Goal: Transaction & Acquisition: Purchase product/service

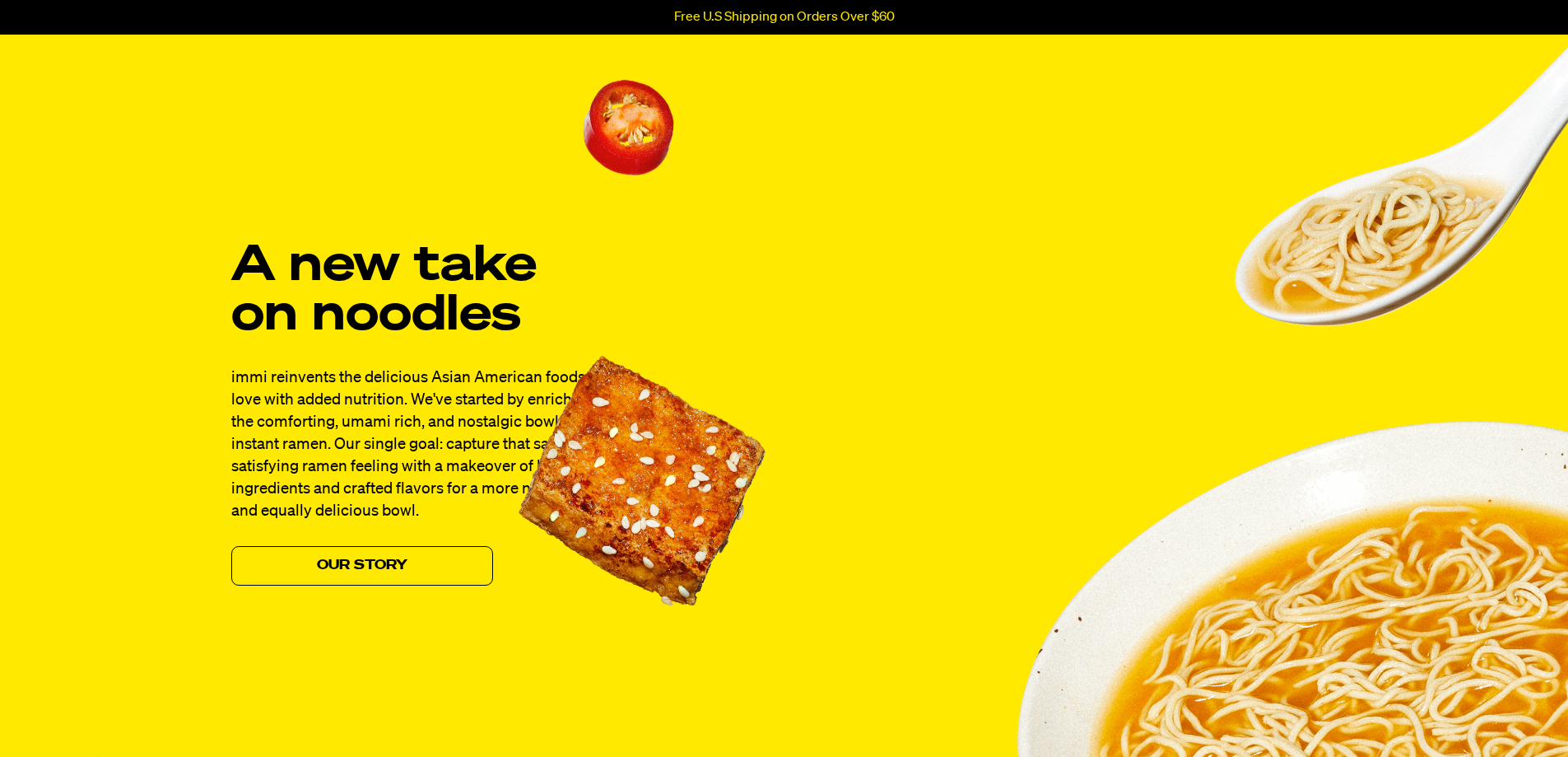
scroll to position [1318, 0]
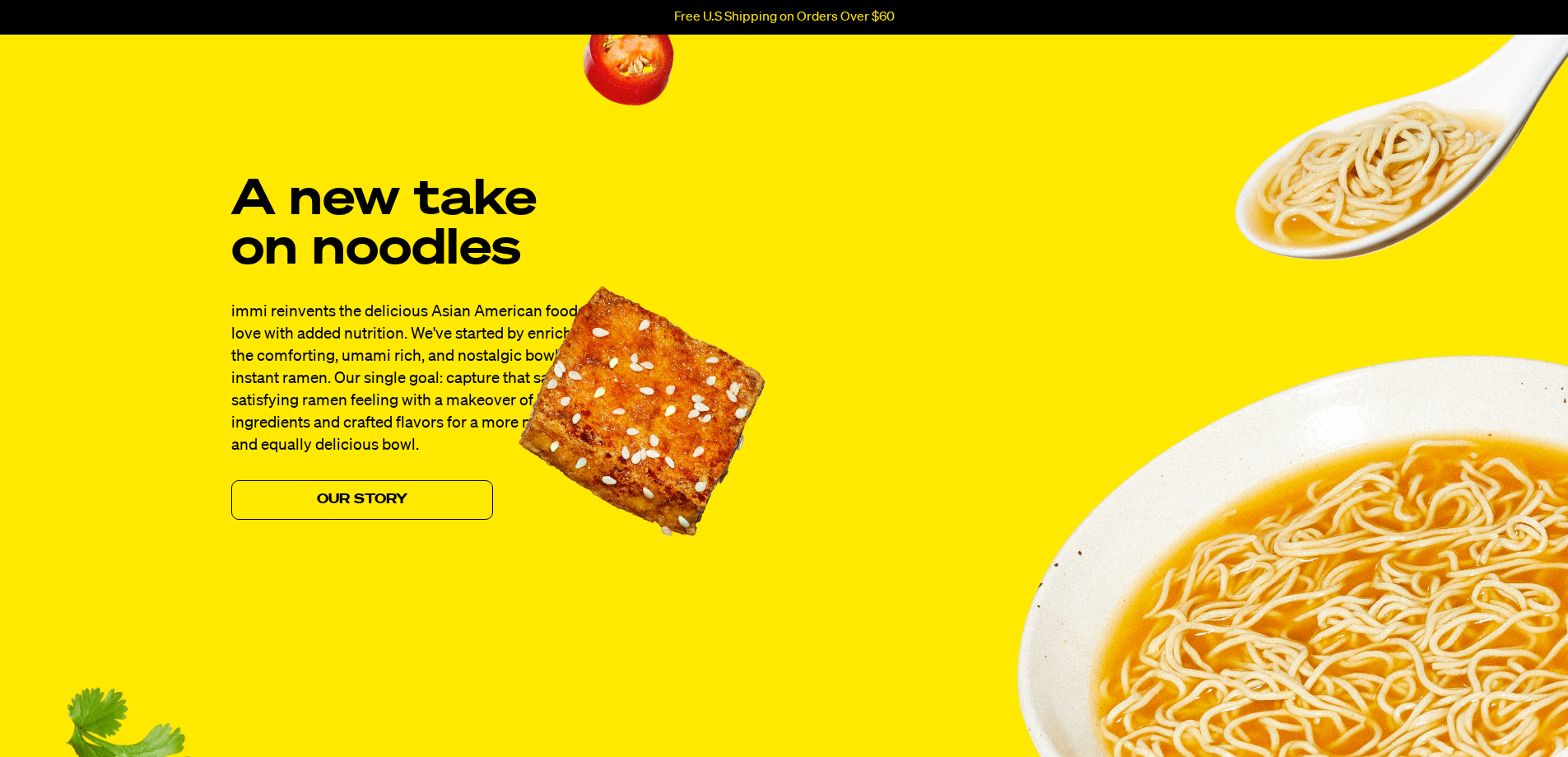
drag, startPoint x: 695, startPoint y: 464, endPoint x: 930, endPoint y: 432, distance: 237.2
click at [930, 432] on div "A new take on noodles immi reinvents the delicious Asian American foods we love…" at bounding box center [784, 503] width 1185 height 1037
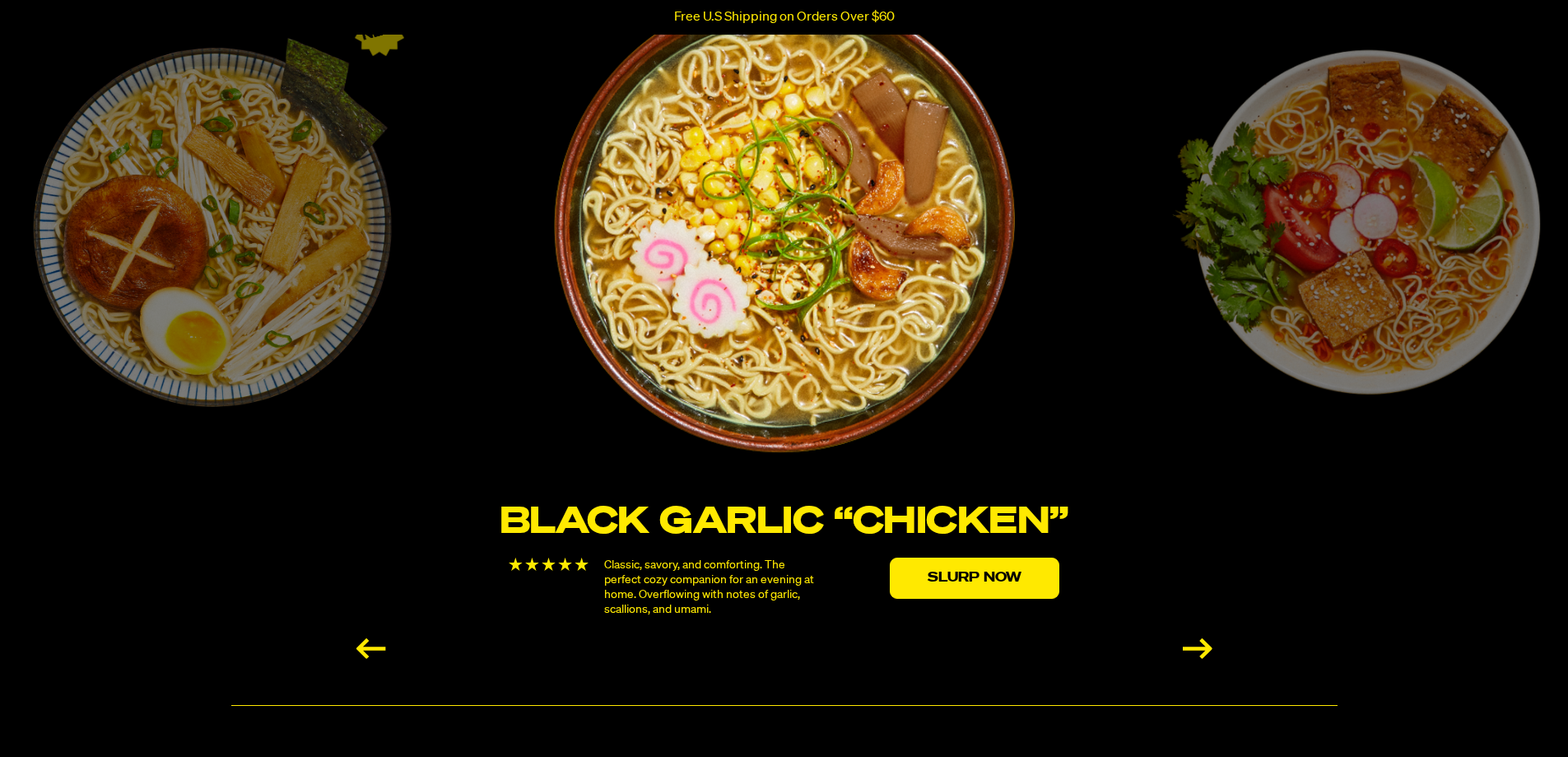
scroll to position [2717, 0]
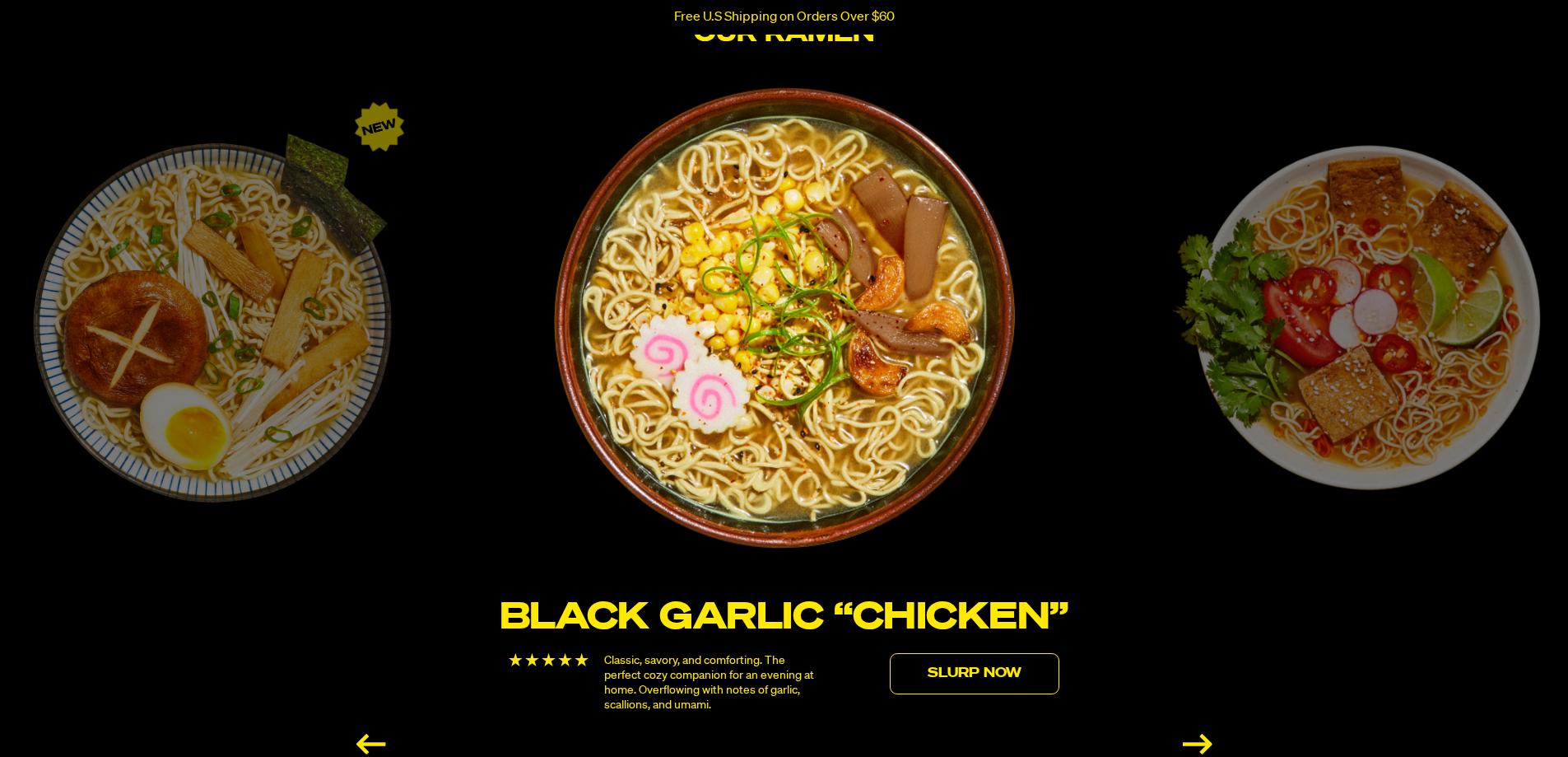
click at [972, 682] on link "Slurp Now" at bounding box center [975, 674] width 170 height 42
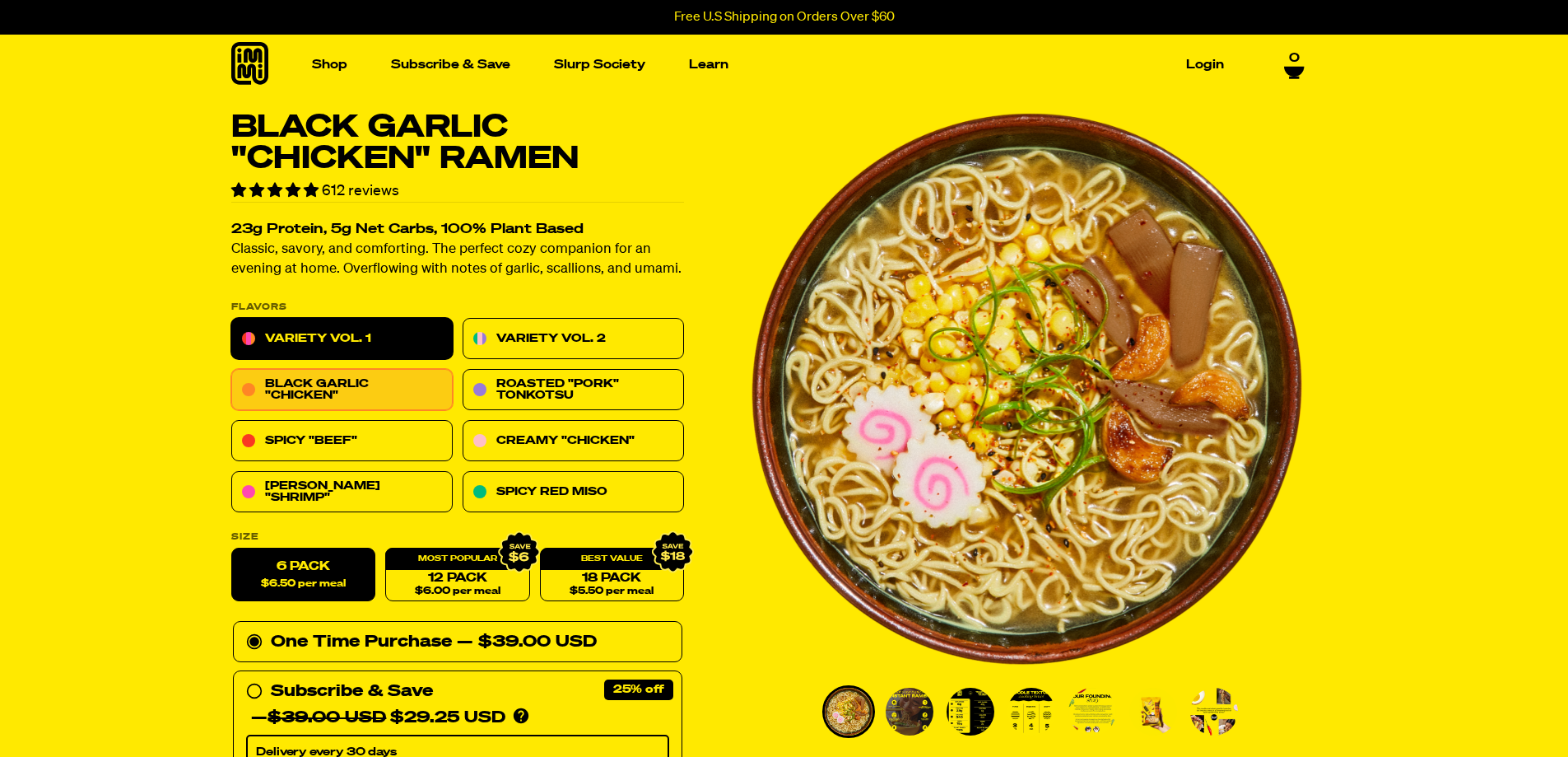
click at [315, 330] on link "Variety Vol. 1" at bounding box center [342, 339] width 222 height 42
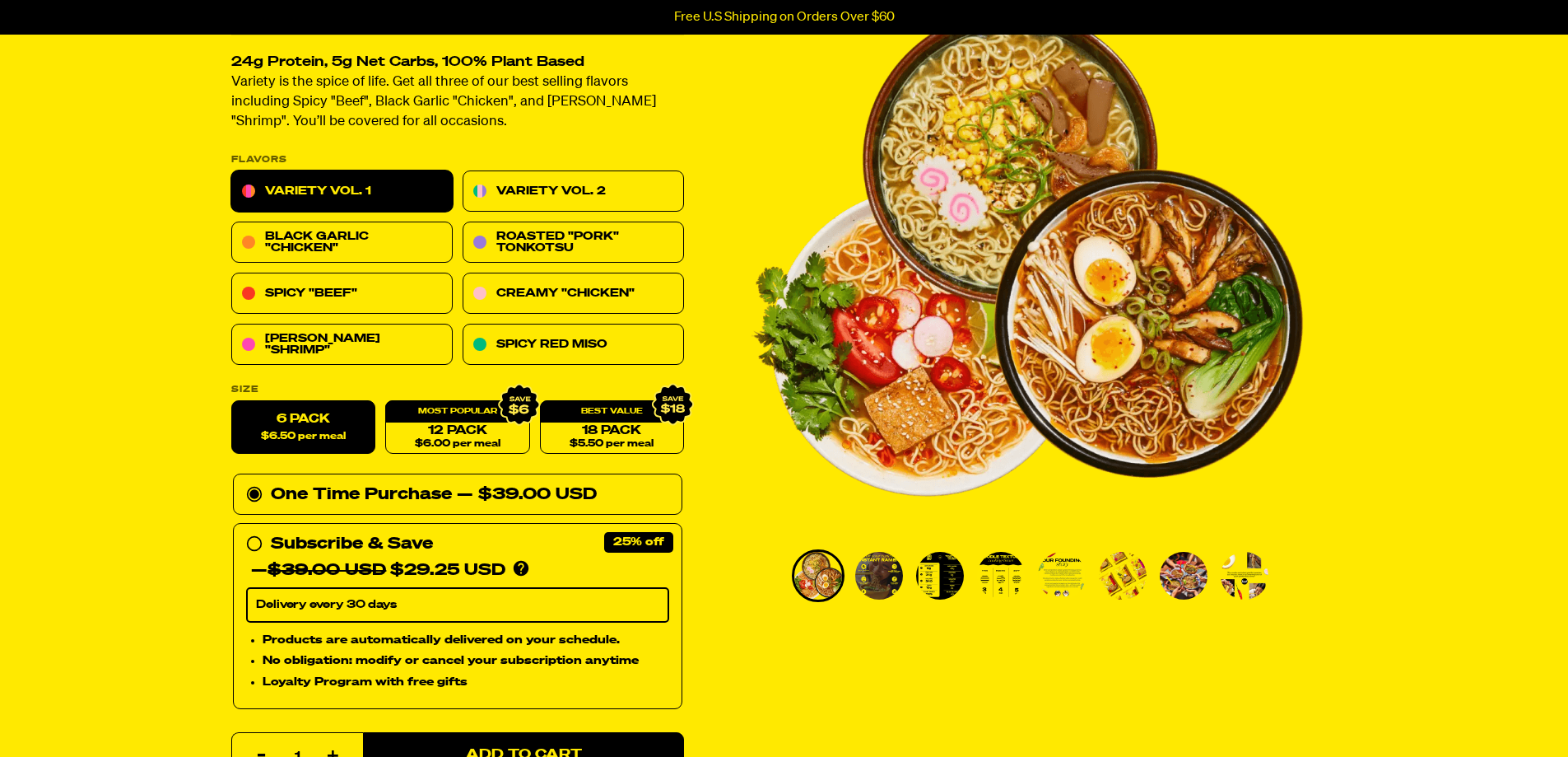
scroll to position [165, 0]
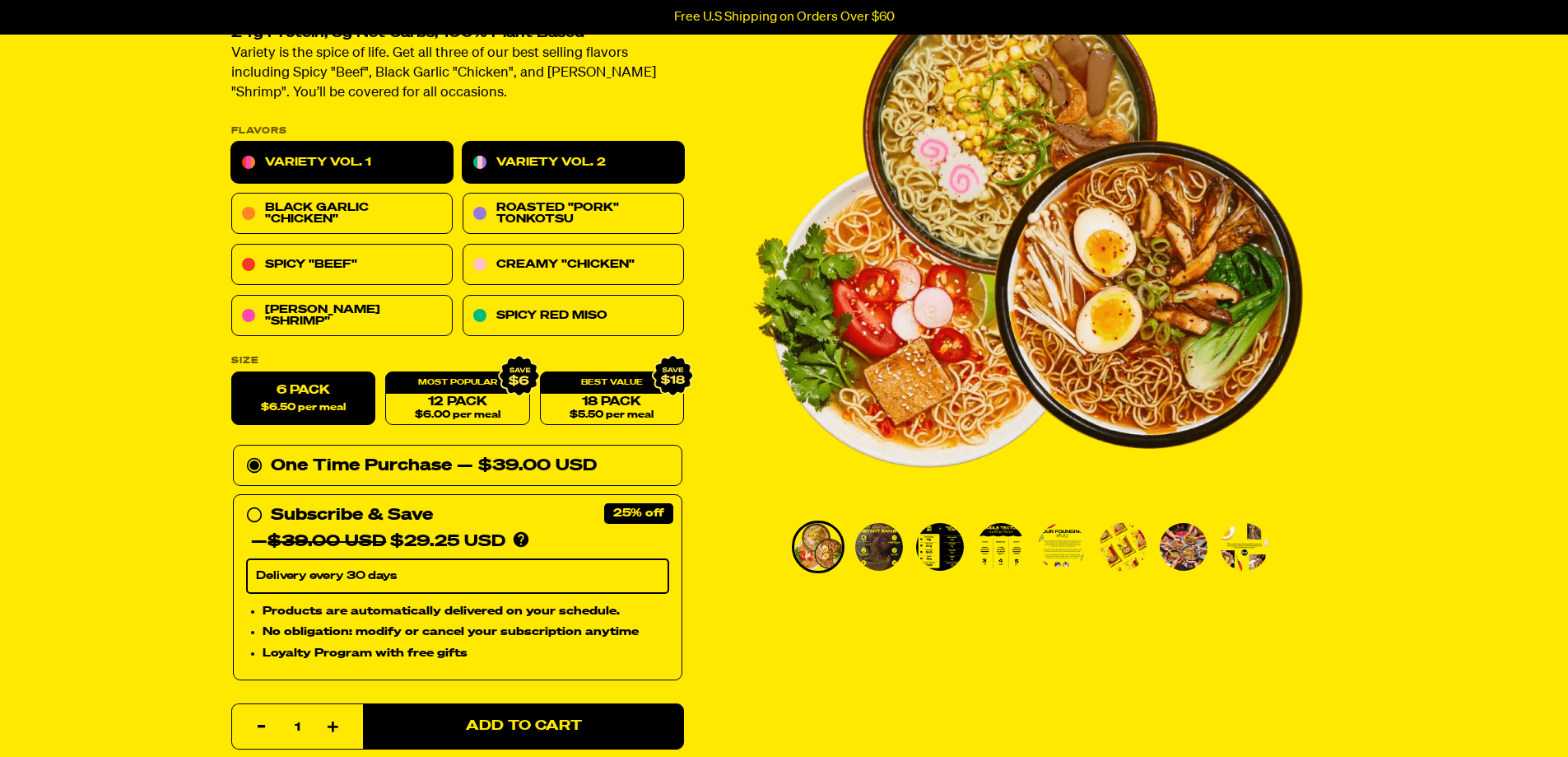
click at [525, 156] on link "Variety Vol. 2" at bounding box center [574, 163] width 222 height 42
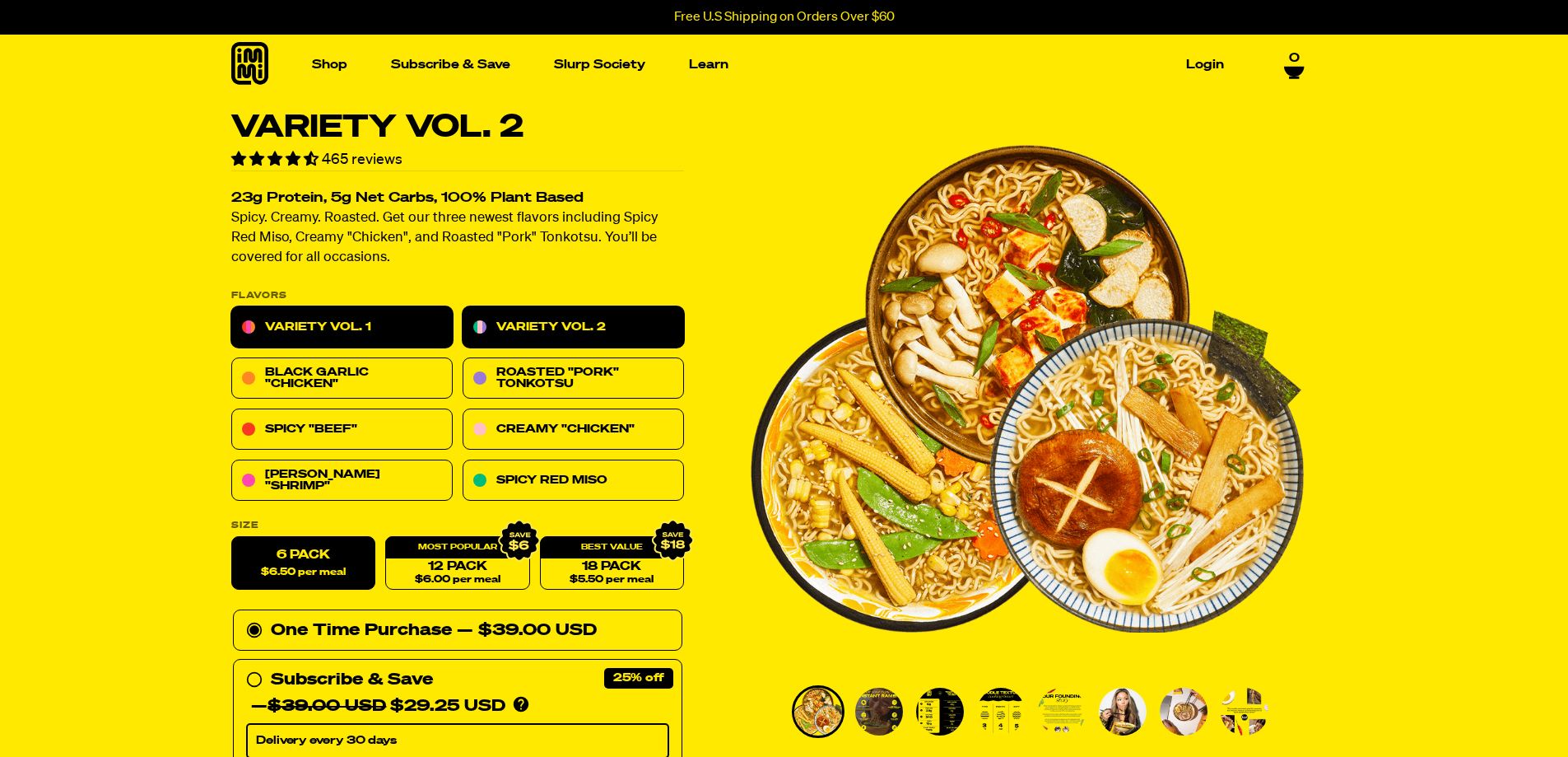
click at [291, 307] on link "Variety Vol. 1" at bounding box center [342, 327] width 222 height 42
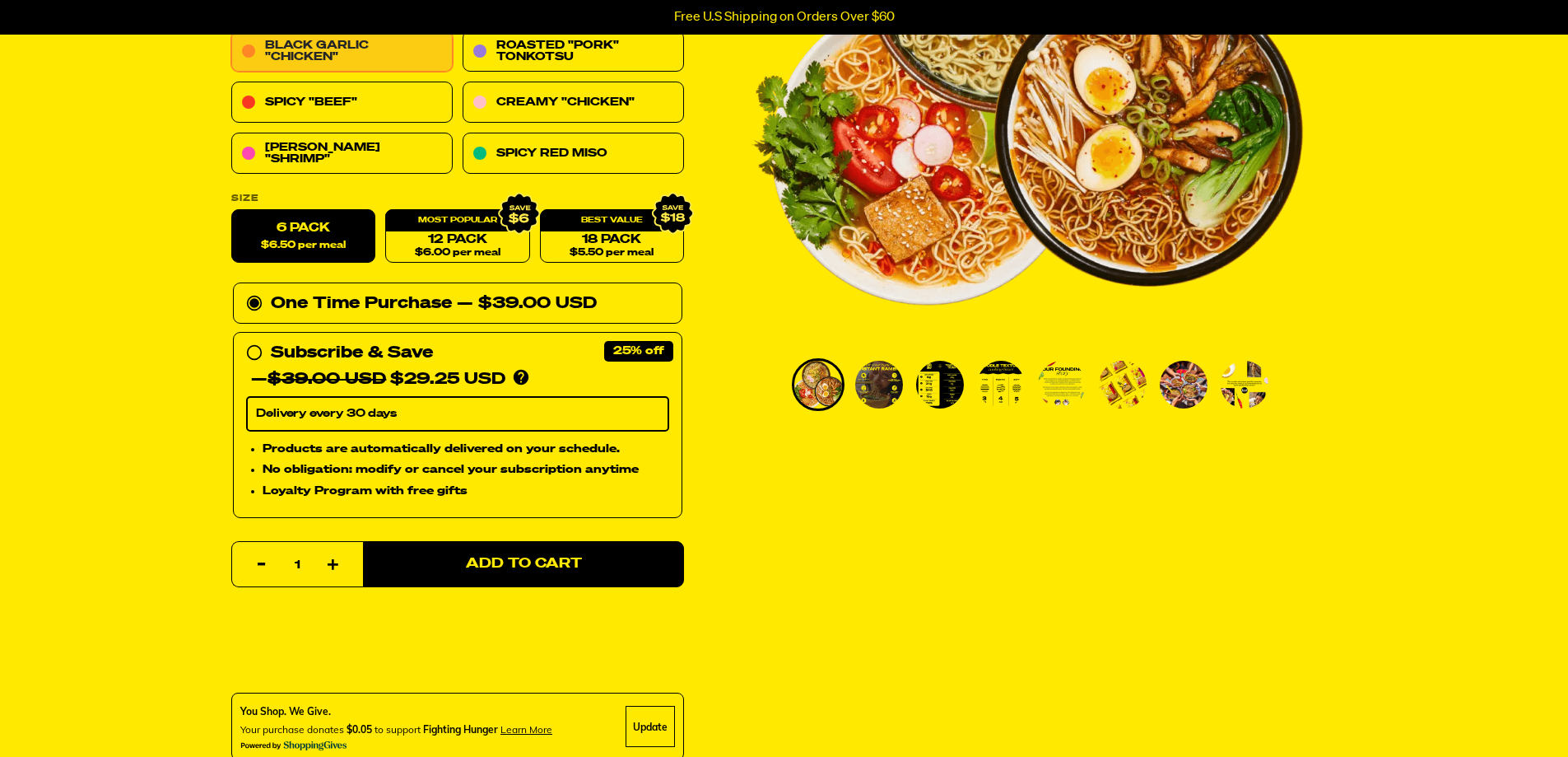
scroll to position [82, 0]
